Goal: Transaction & Acquisition: Purchase product/service

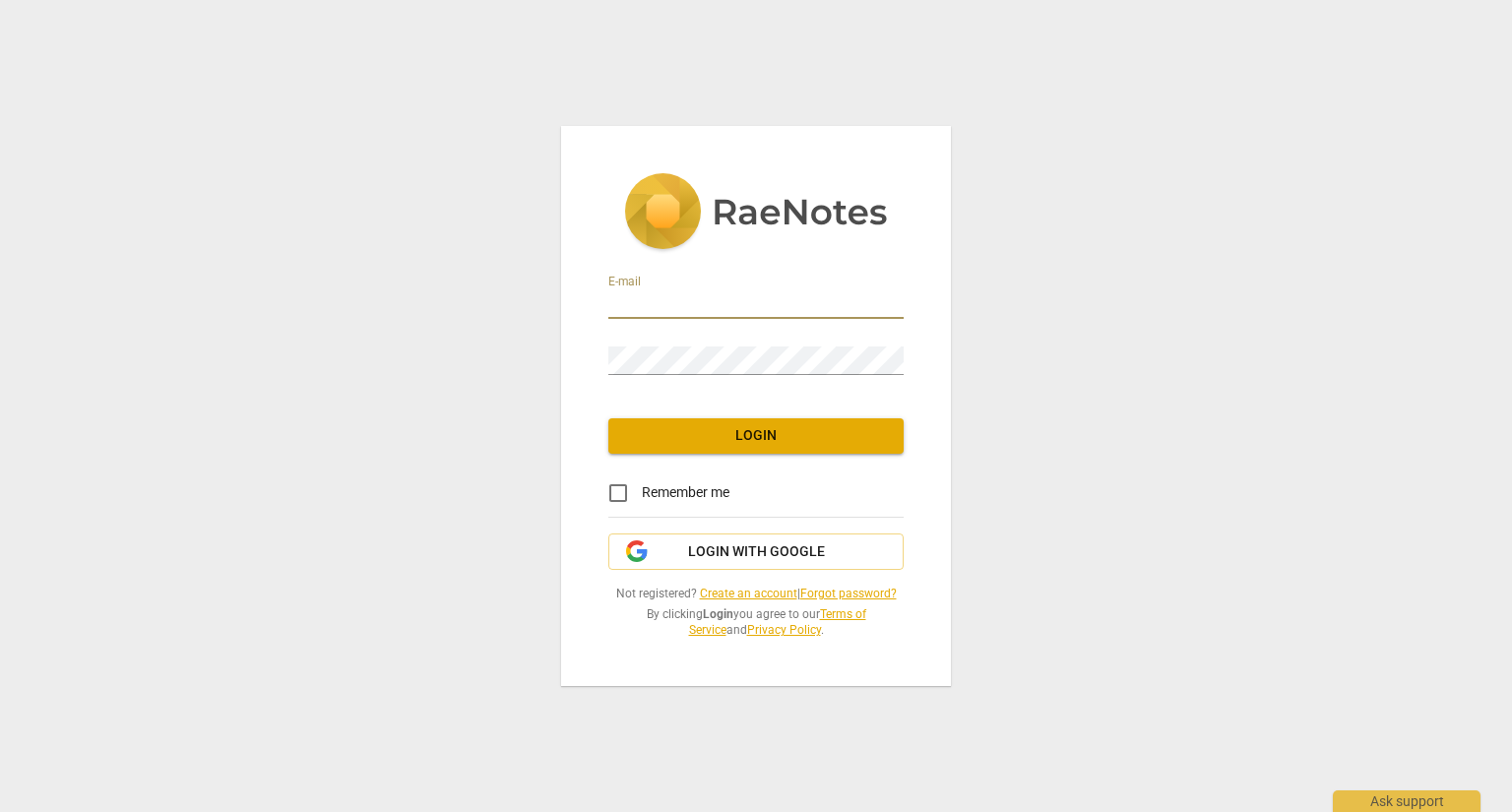
click at [631, 299] on input "email" at bounding box center [756, 304] width 295 height 29
type input "[PERSON_NAME][EMAIL_ADDRESS][PERSON_NAME][DOMAIN_NAME]"
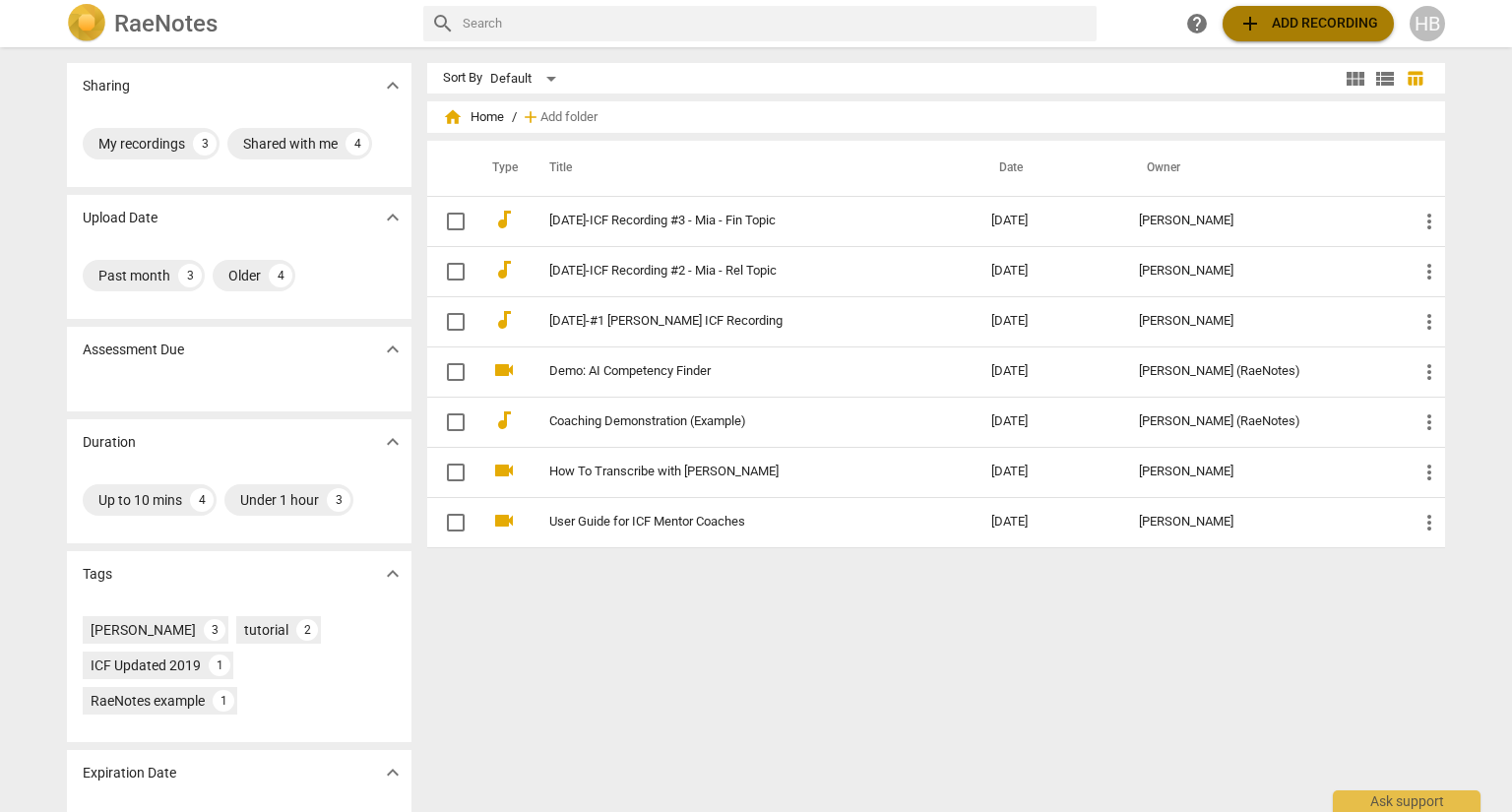
click at [1324, 28] on span "add Add recording" at bounding box center [1309, 24] width 140 height 24
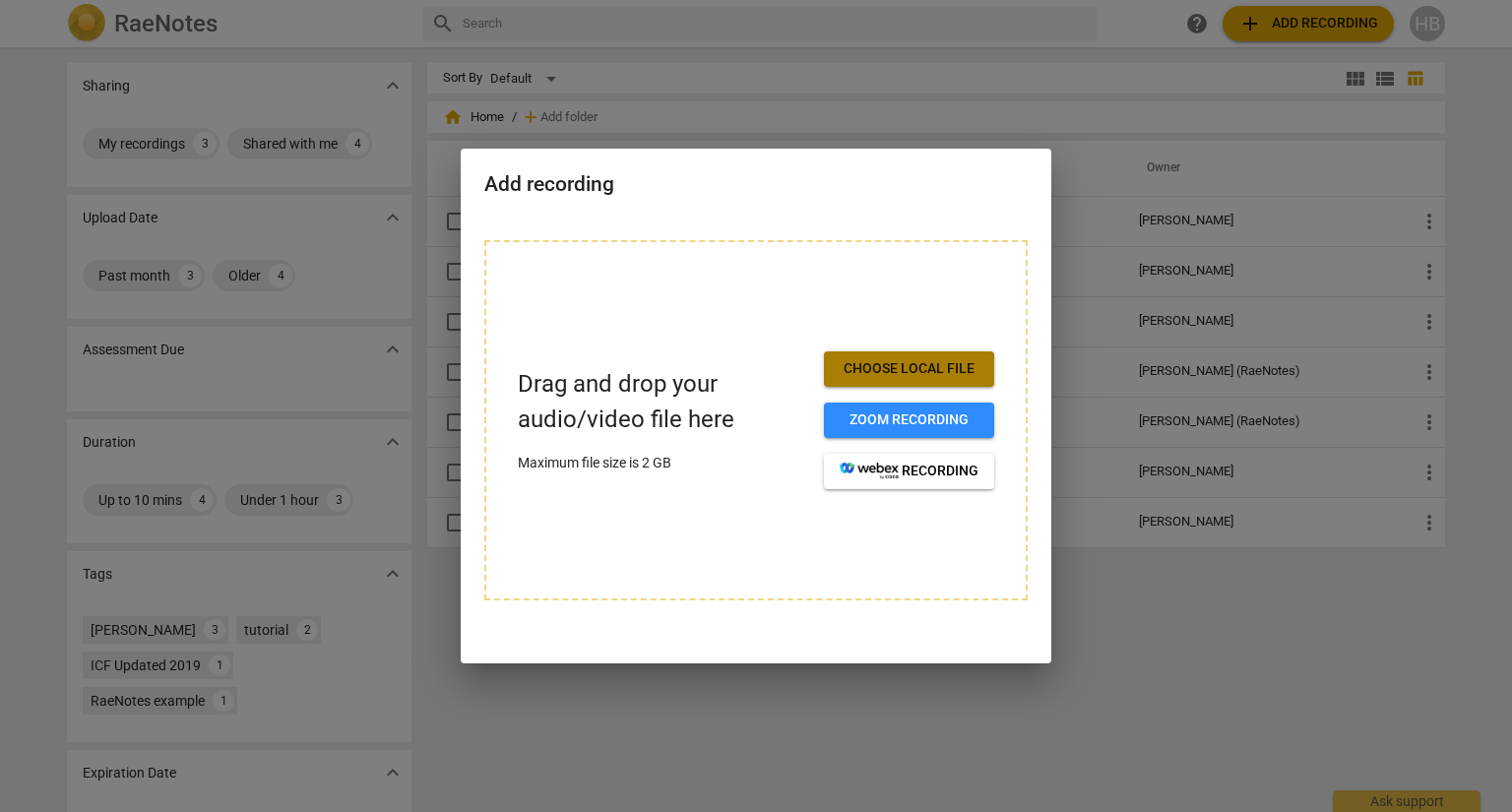
click at [957, 368] on span "Choose local file" at bounding box center [909, 369] width 139 height 20
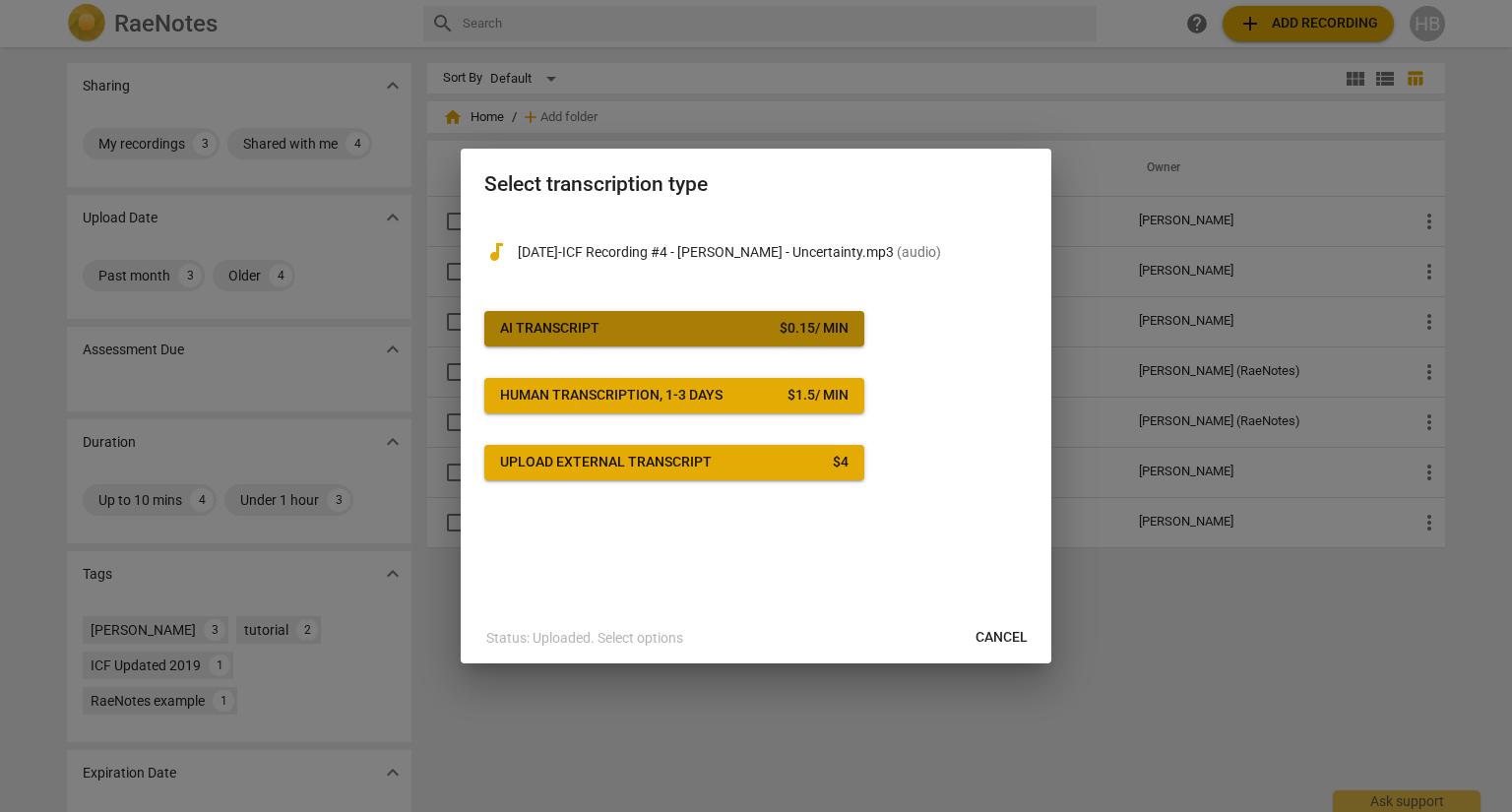
click at [827, 325] on div "$ 0.15 / min" at bounding box center [814, 329] width 69 height 20
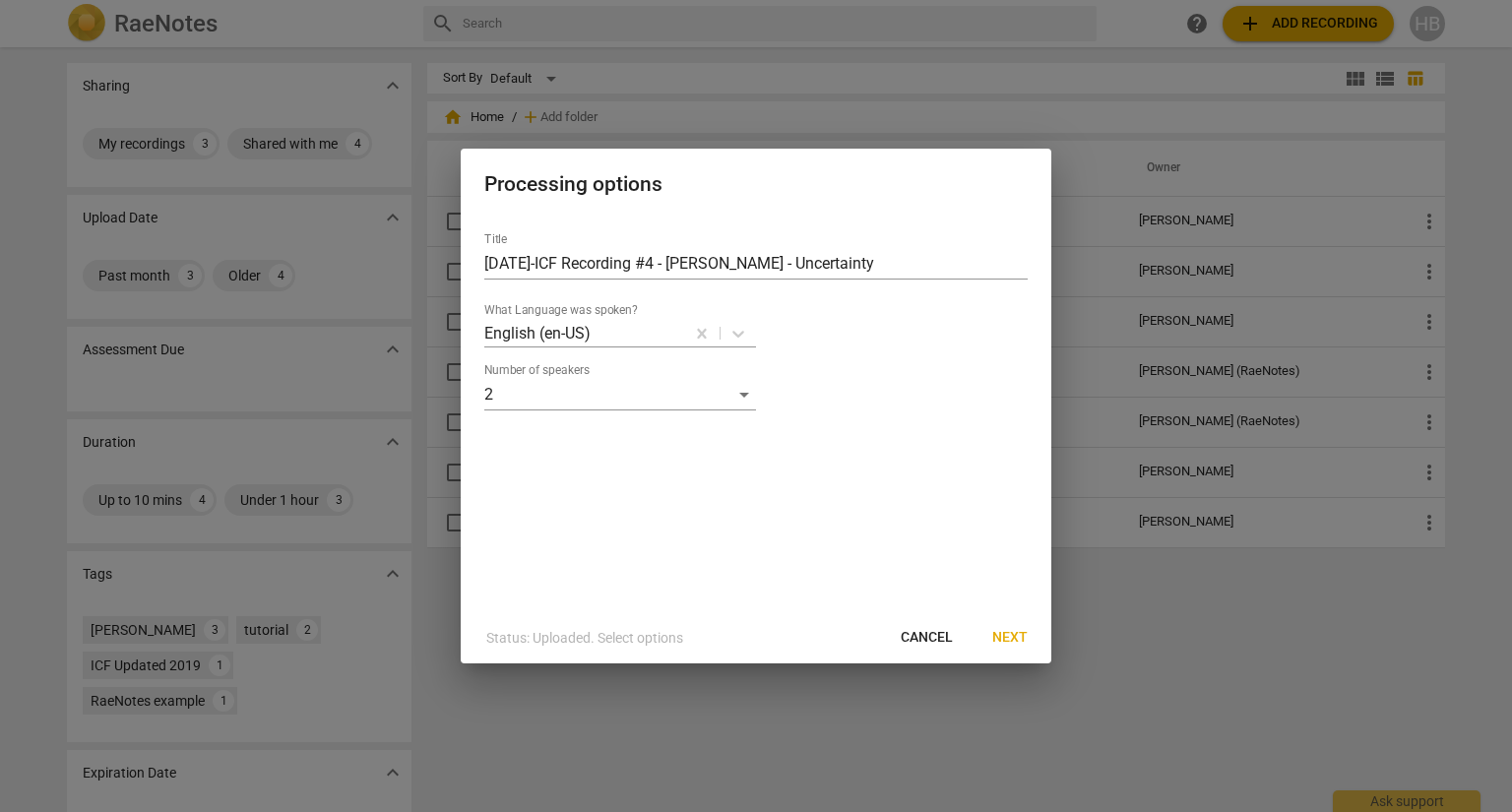
click at [1010, 637] on span "Next" at bounding box center [1010, 638] width 36 height 20
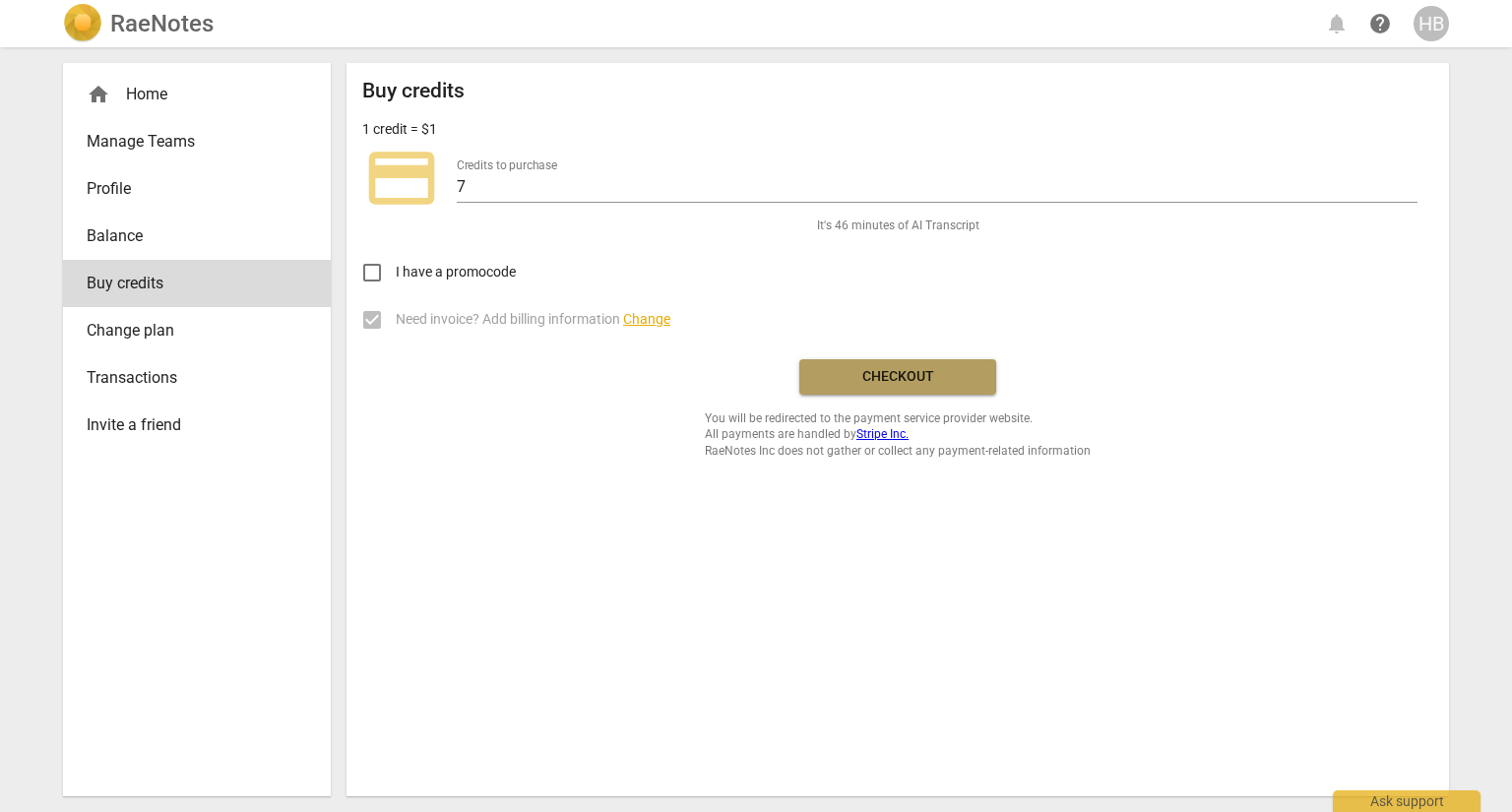
click at [903, 363] on button "Checkout" at bounding box center [898, 377] width 196 height 36
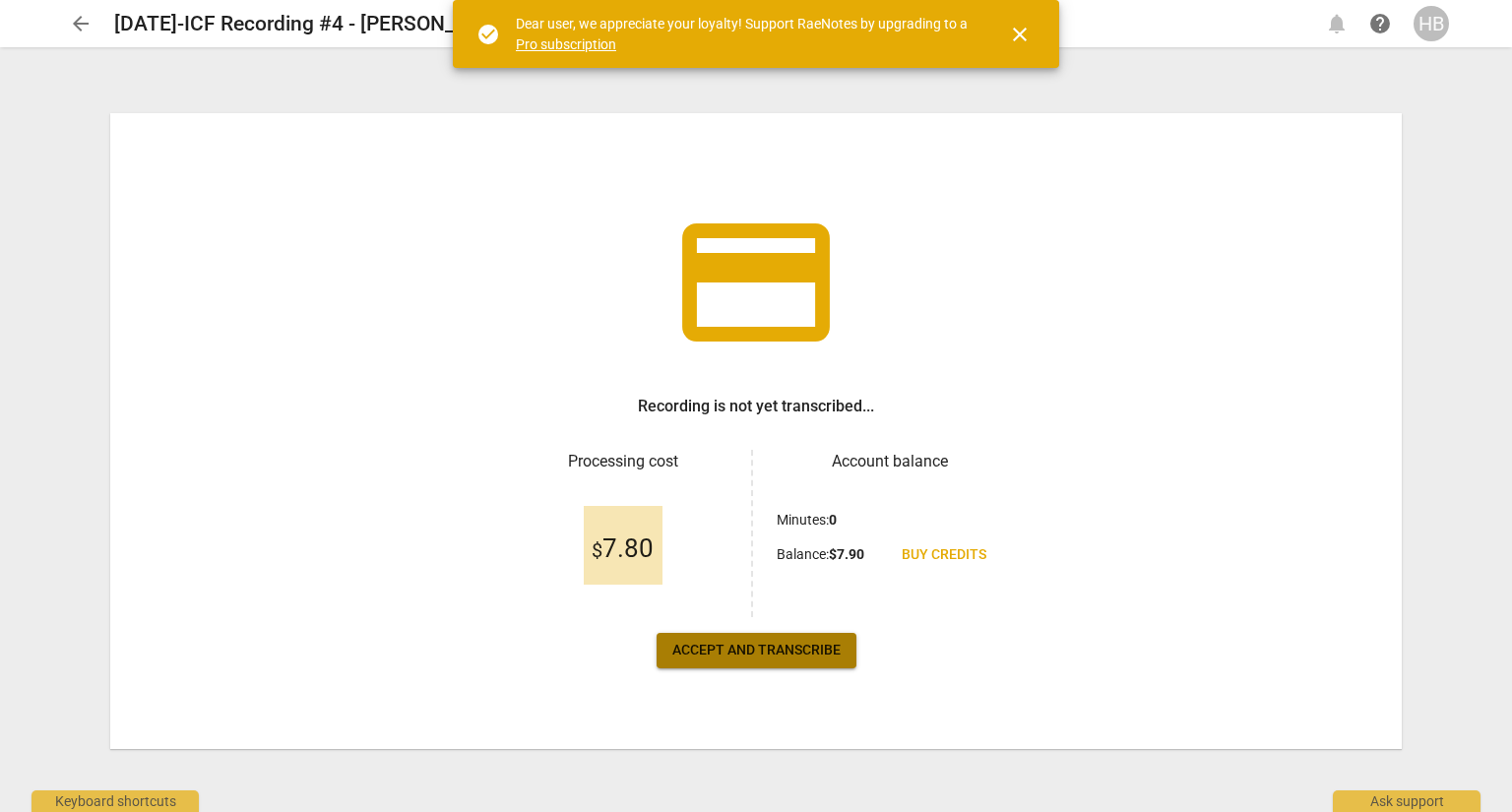
click at [807, 639] on button "Accept and transcribe" at bounding box center [756, 651] width 199 height 36
